Goal: Find specific page/section

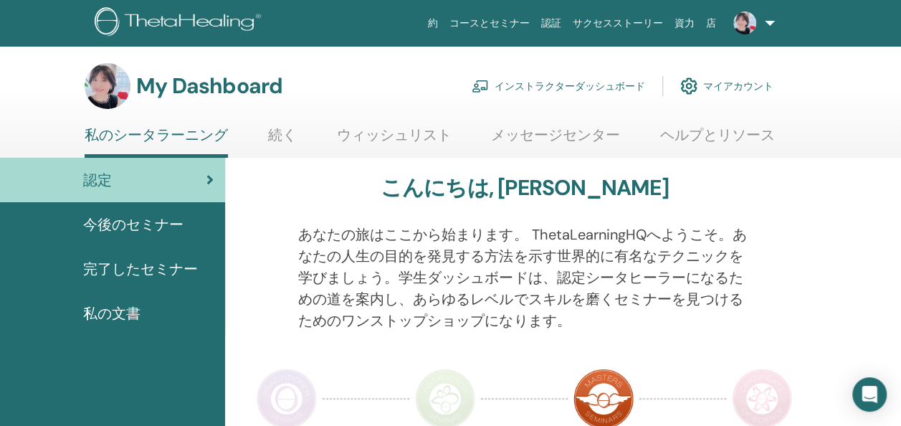
click at [599, 82] on link "インストラクターダッシュボード" at bounding box center [559, 86] width 174 height 32
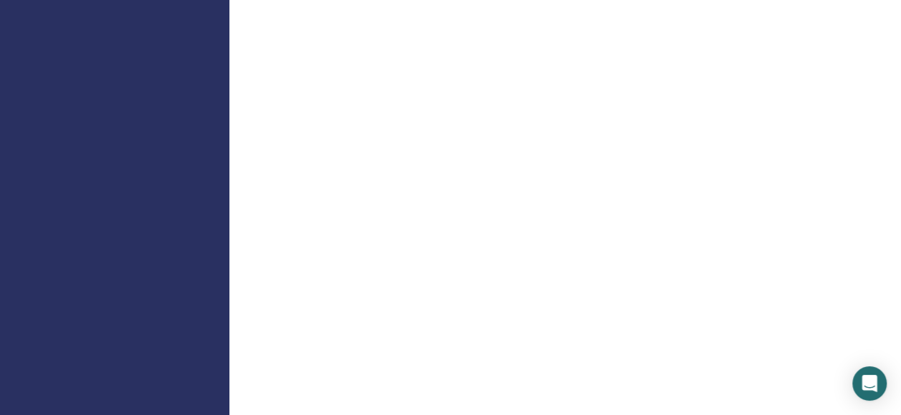
scroll to position [797, 0]
drag, startPoint x: 886, startPoint y: 166, endPoint x: 882, endPoint y: 129, distance: 36.8
click at [882, 129] on div "ようこそインストラクター" at bounding box center [567, 254] width 676 height 2011
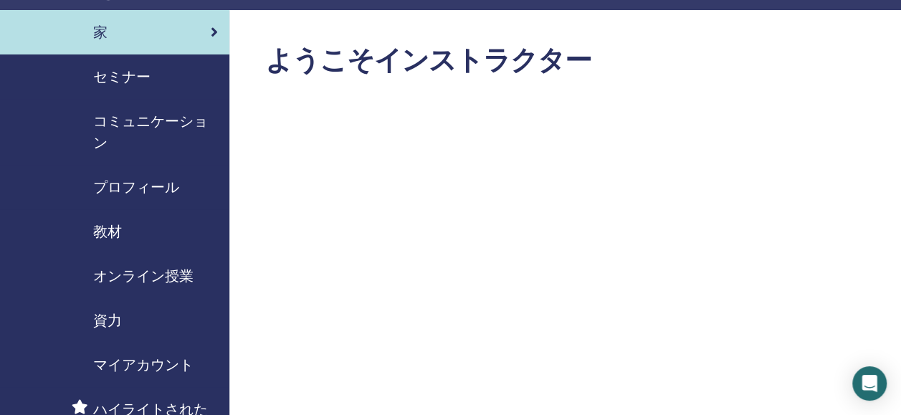
scroll to position [33, 0]
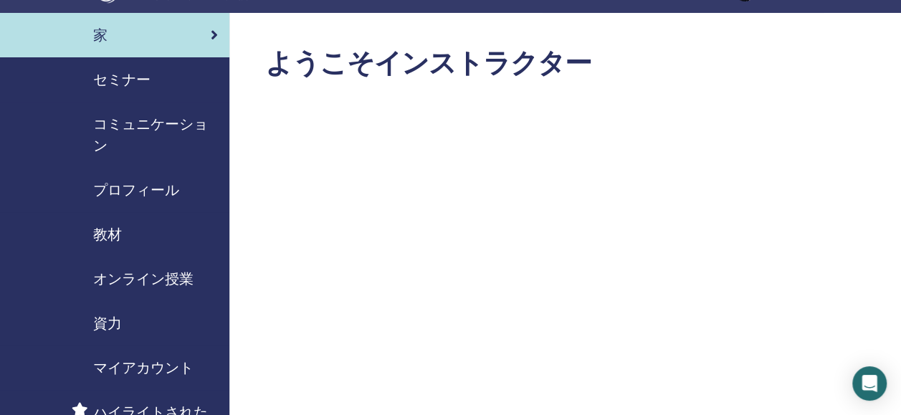
click at [105, 318] on span "資力" at bounding box center [107, 324] width 29 height 22
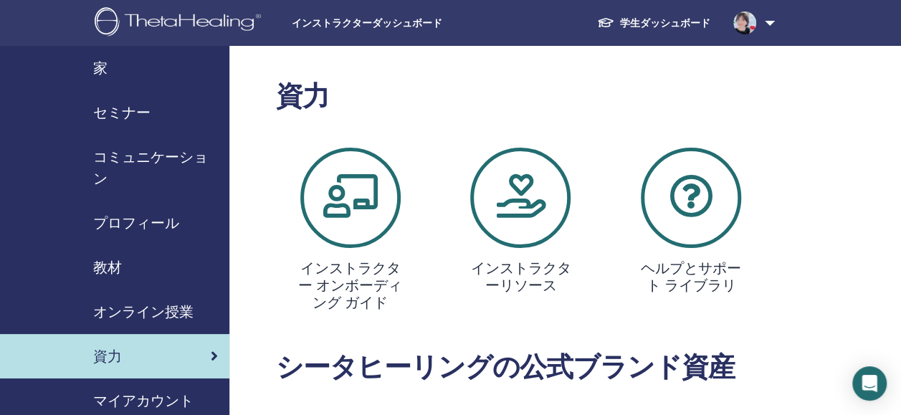
click at [710, 232] on icon at bounding box center [691, 198] width 100 height 100
drag, startPoint x: 602, startPoint y: 217, endPoint x: 512, endPoint y: 190, distance: 94.2
click at [512, 190] on div "インストラクターリソース" at bounding box center [521, 232] width 171 height 169
click at [512, 190] on icon at bounding box center [520, 198] width 100 height 100
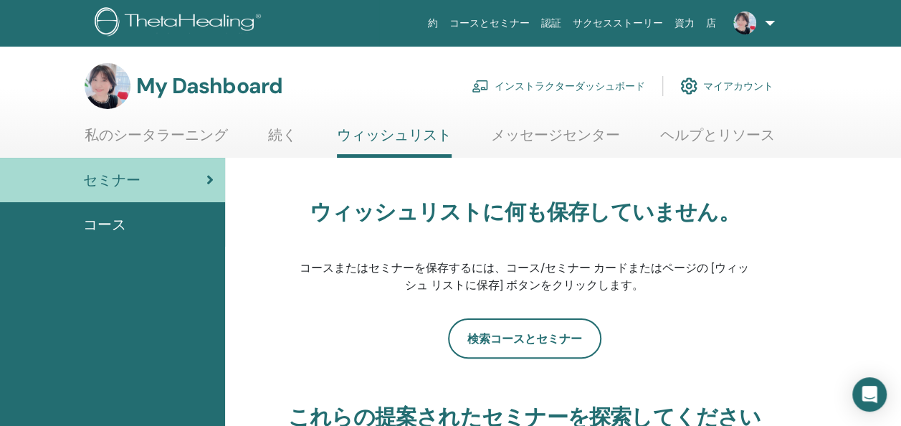
click at [538, 94] on link "インストラクターダッシュボード" at bounding box center [559, 86] width 174 height 32
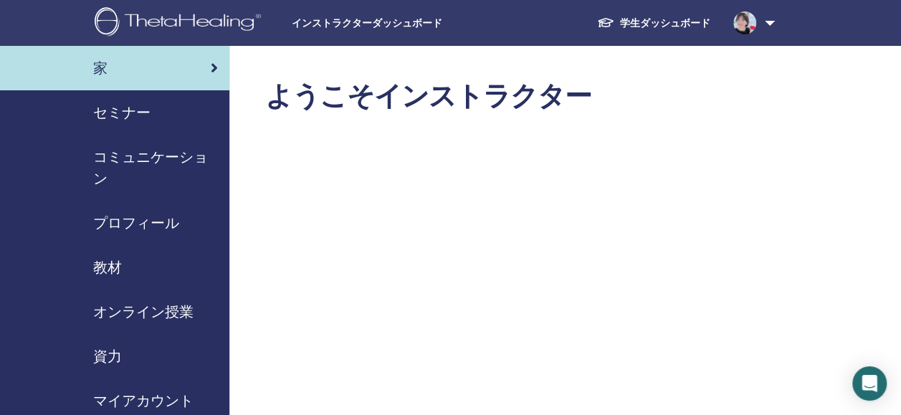
click at [97, 351] on span "資力" at bounding box center [107, 357] width 29 height 22
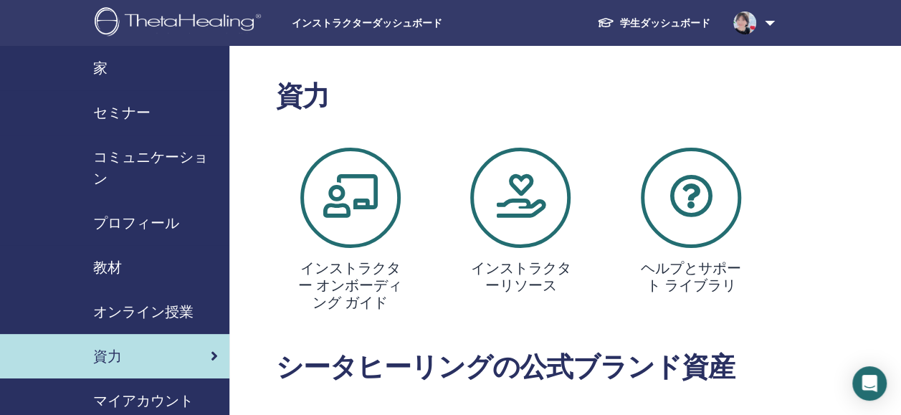
click at [366, 199] on icon at bounding box center [350, 198] width 100 height 100
click at [119, 266] on span "教材" at bounding box center [107, 268] width 29 height 22
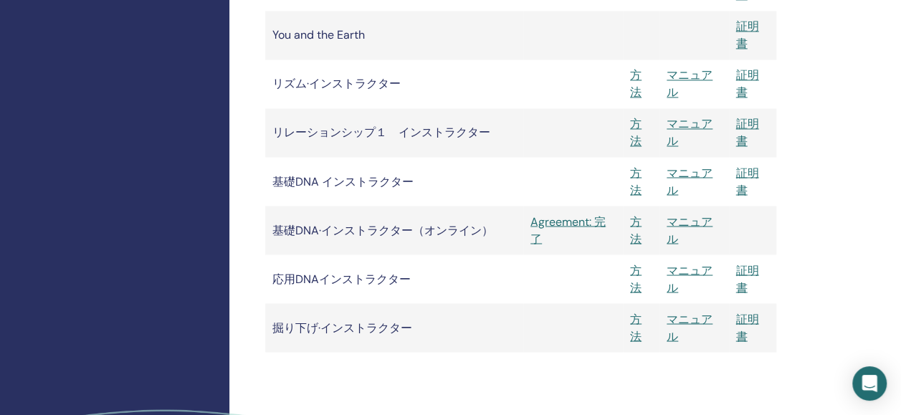
scroll to position [1233, 0]
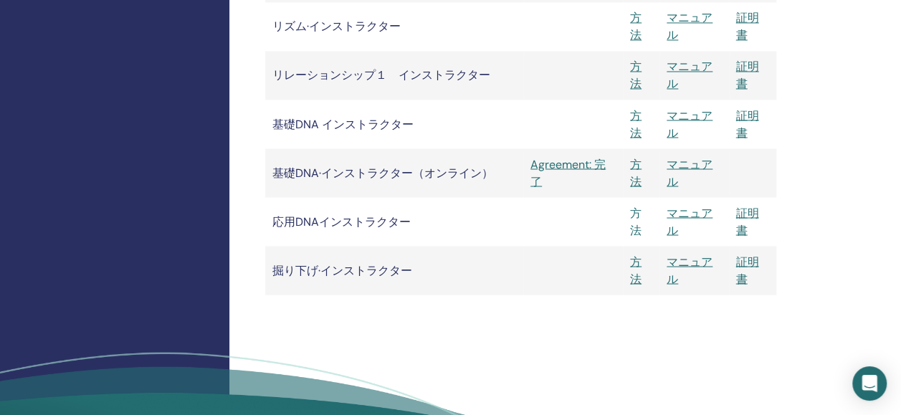
click at [640, 226] on link "方法" at bounding box center [635, 221] width 11 height 32
